Goal: Task Accomplishment & Management: Manage account settings

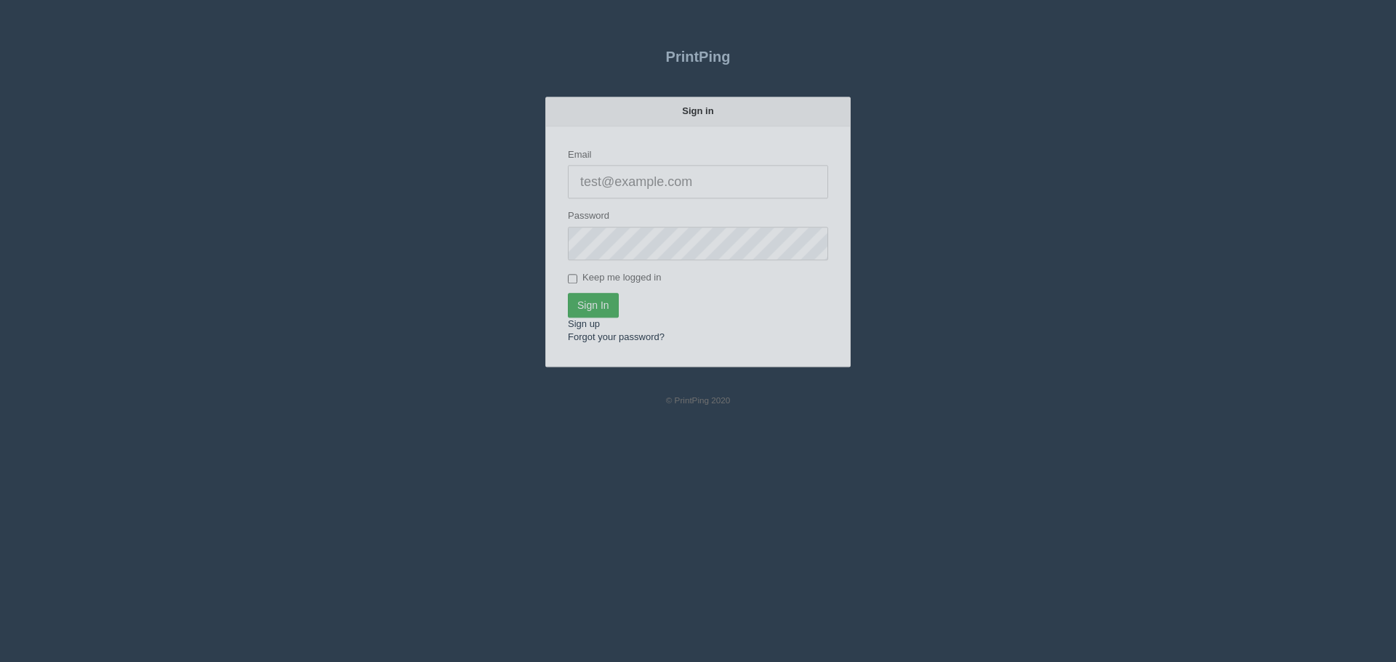
type input "[PERSON_NAME][EMAIL_ADDRESS][DOMAIN_NAME]"
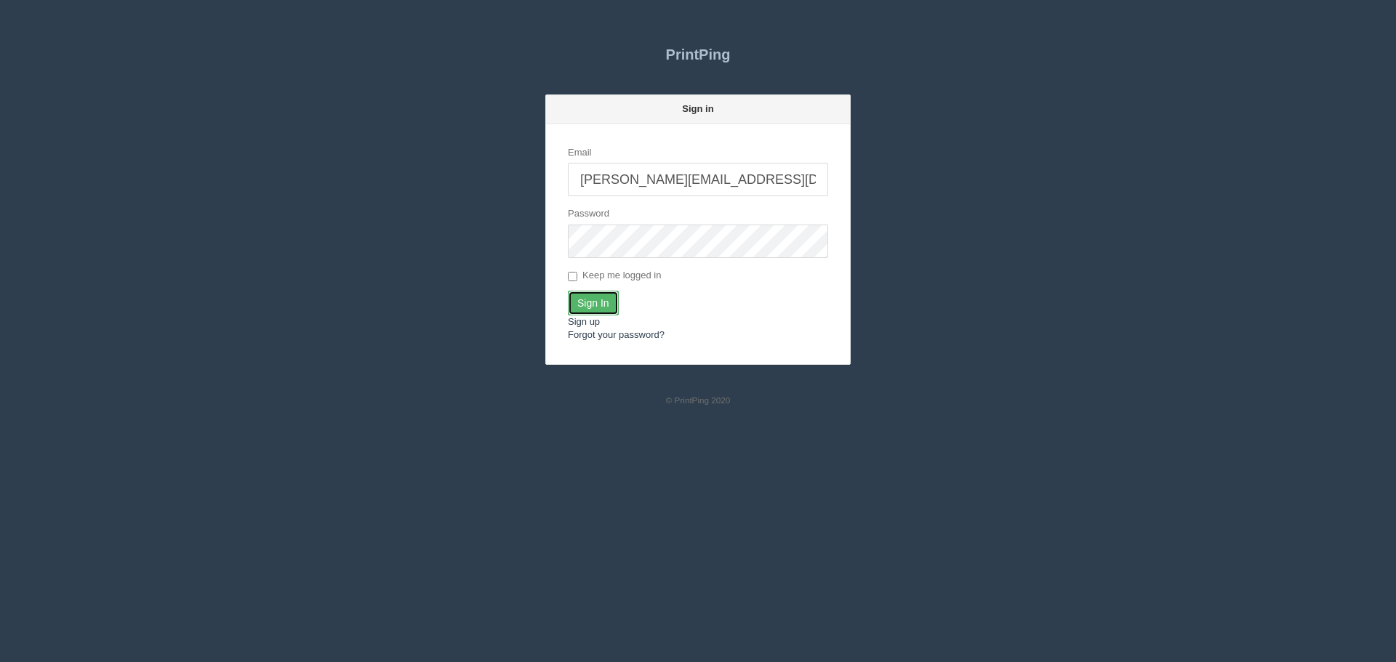
click at [594, 297] on input "Sign In" at bounding box center [593, 303] width 51 height 25
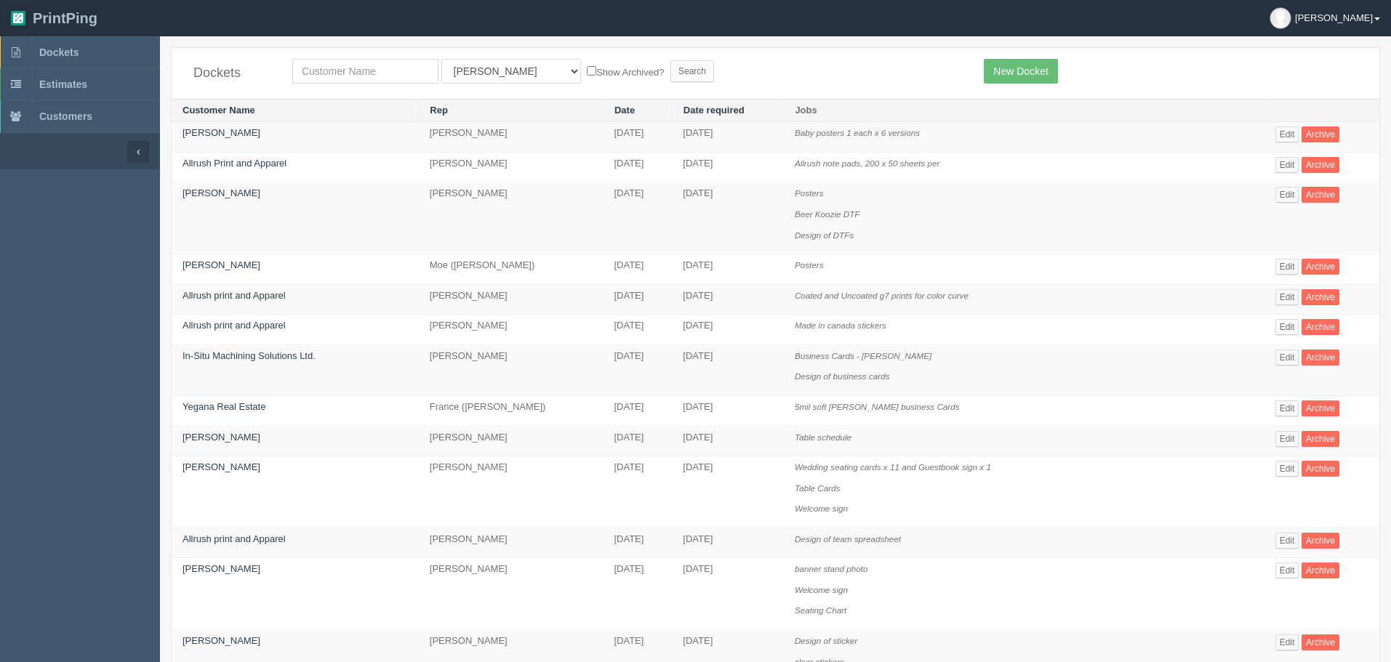
click at [1345, 15] on link "[PERSON_NAME]" at bounding box center [1325, 18] width 132 height 36
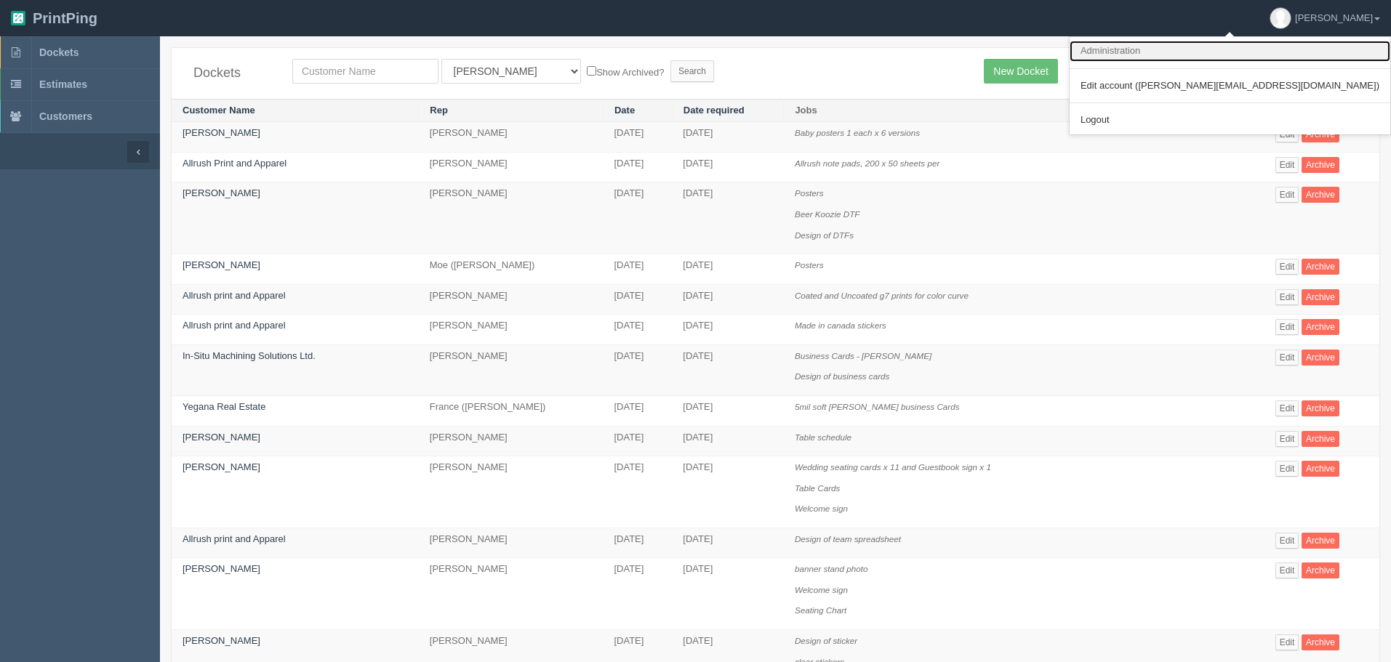
click at [1302, 46] on link "Administration" at bounding box center [1230, 51] width 321 height 21
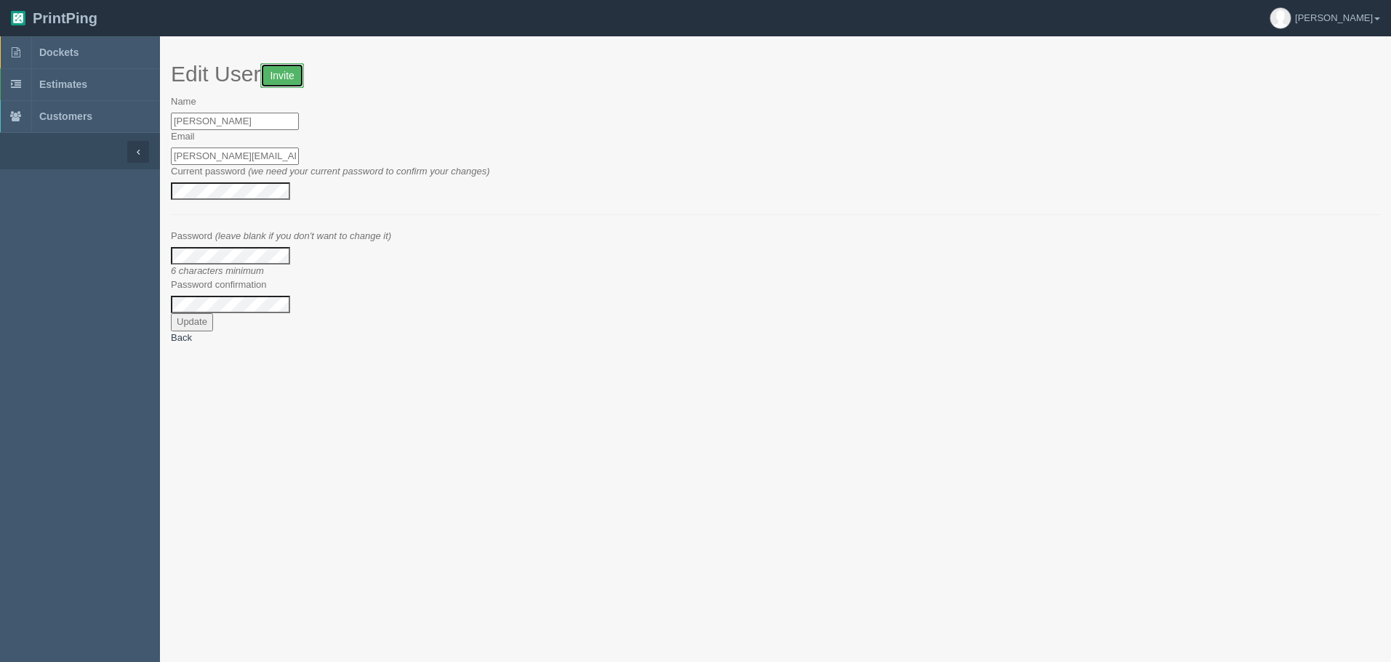
click at [273, 76] on link "Invite" at bounding box center [281, 75] width 43 height 25
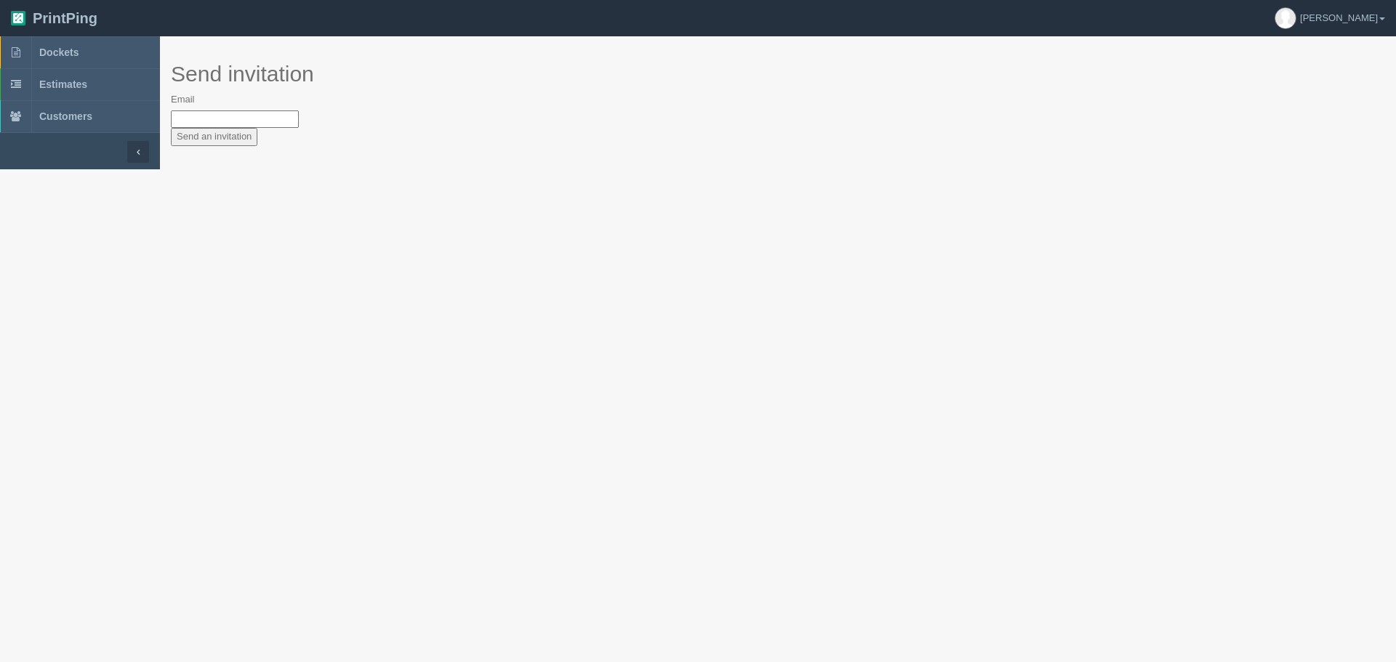
click at [249, 109] on div "Email" at bounding box center [778, 110] width 1214 height 35
click at [245, 116] on input "Email" at bounding box center [235, 120] width 128 height 18
type input "[EMAIL_ADDRESS][DOMAIN_NAME]"
click at [245, 129] on input "Send an invitation" at bounding box center [214, 137] width 87 height 18
